Goal: Navigation & Orientation: Find specific page/section

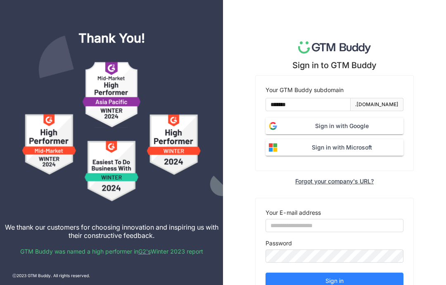
click at [360, 123] on span "Sign in with Google" at bounding box center [341, 125] width 123 height 9
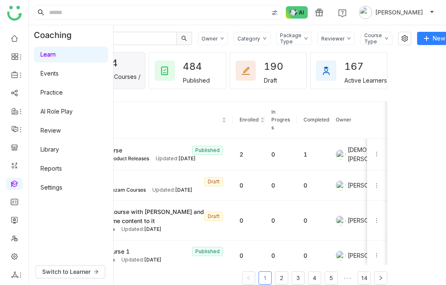
scroll to position [0, 52]
click at [59, 168] on link "Reports" at bounding box center [50, 168] width 21 height 7
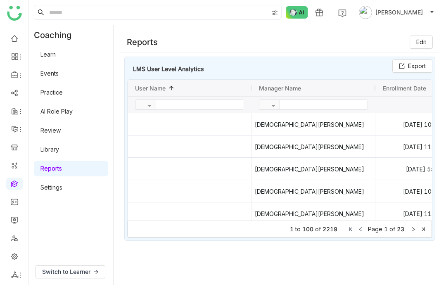
click at [62, 191] on link "Settings" at bounding box center [51, 187] width 22 height 7
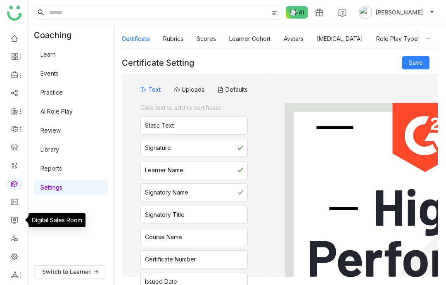
click at [16, 217] on link at bounding box center [14, 219] width 7 height 7
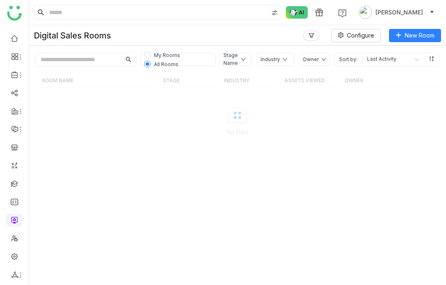
click at [11, 41] on link at bounding box center [14, 37] width 7 height 7
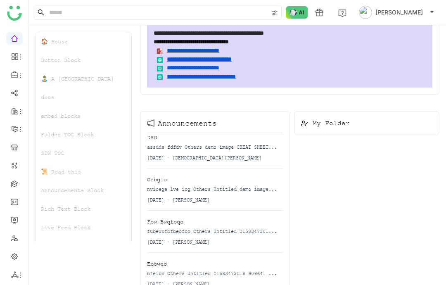
scroll to position [0, 0]
click at [7, 277] on div at bounding box center [14, 274] width 17 height 7
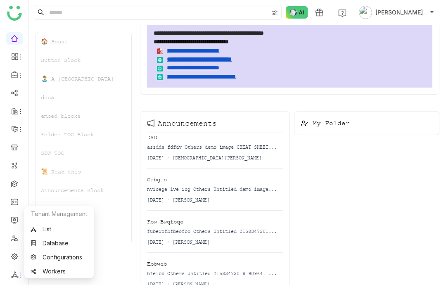
click at [62, 226] on link "List" at bounding box center [59, 229] width 57 height 6
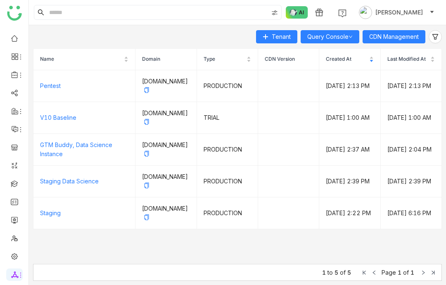
click at [17, 235] on link at bounding box center [14, 237] width 7 height 7
click at [16, 234] on link at bounding box center [14, 237] width 7 height 7
